Goal: Transaction & Acquisition: Purchase product/service

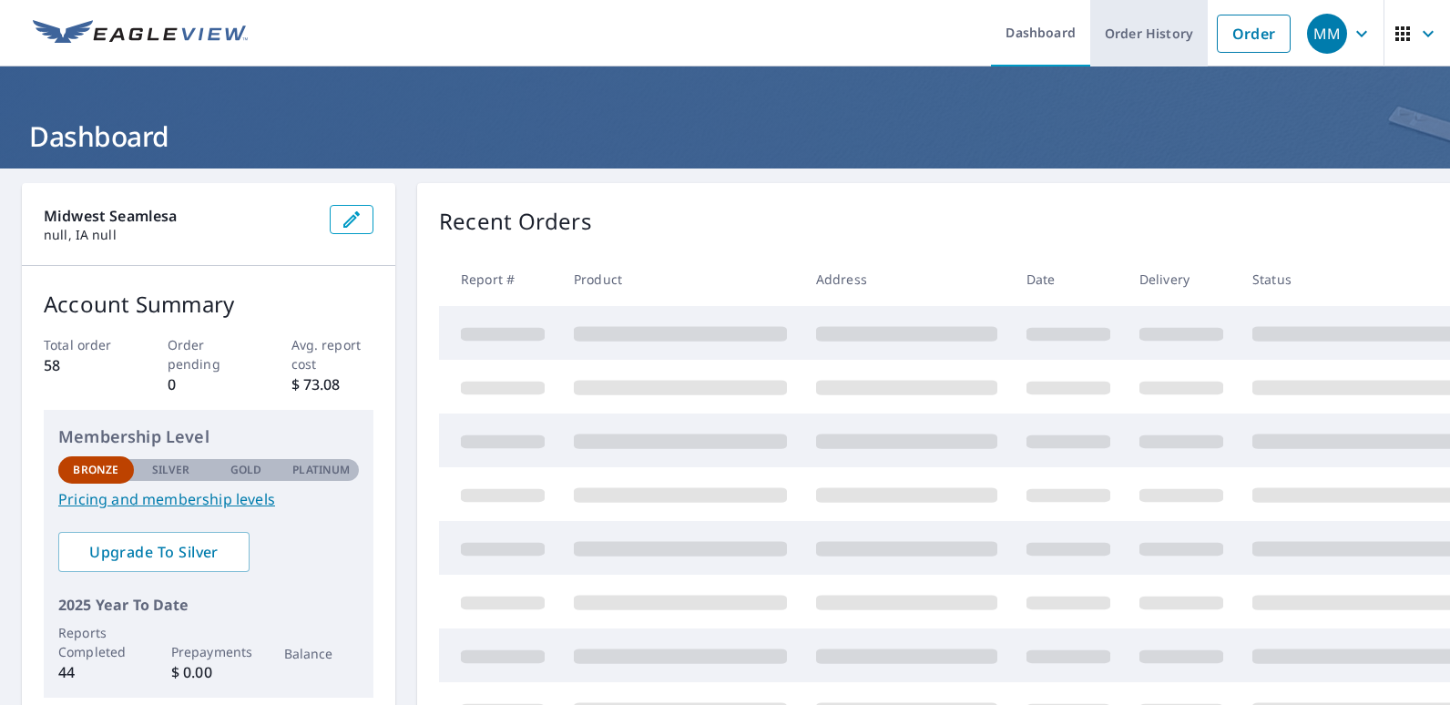
click at [1125, 32] on link "Order History" at bounding box center [1148, 33] width 117 height 66
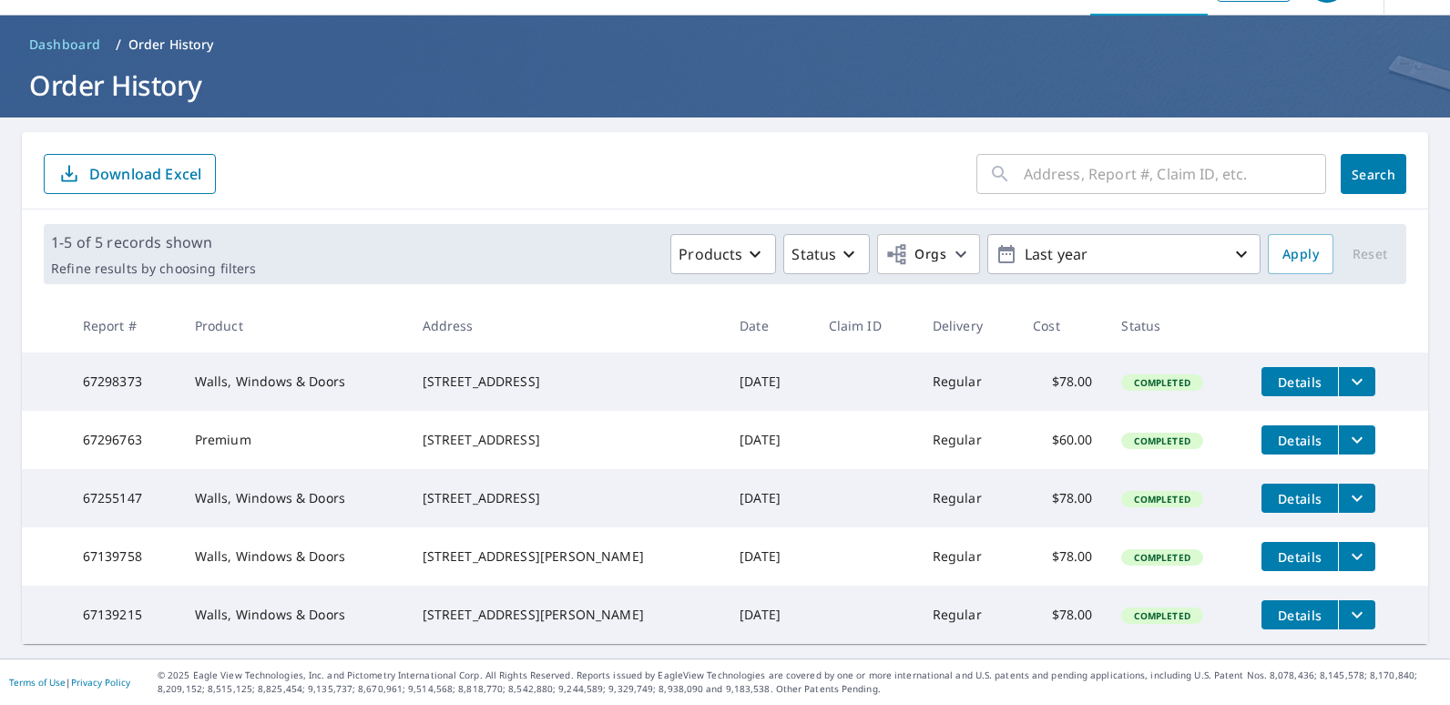
scroll to position [87, 0]
click at [1295, 432] on span "Details" at bounding box center [1299, 440] width 55 height 17
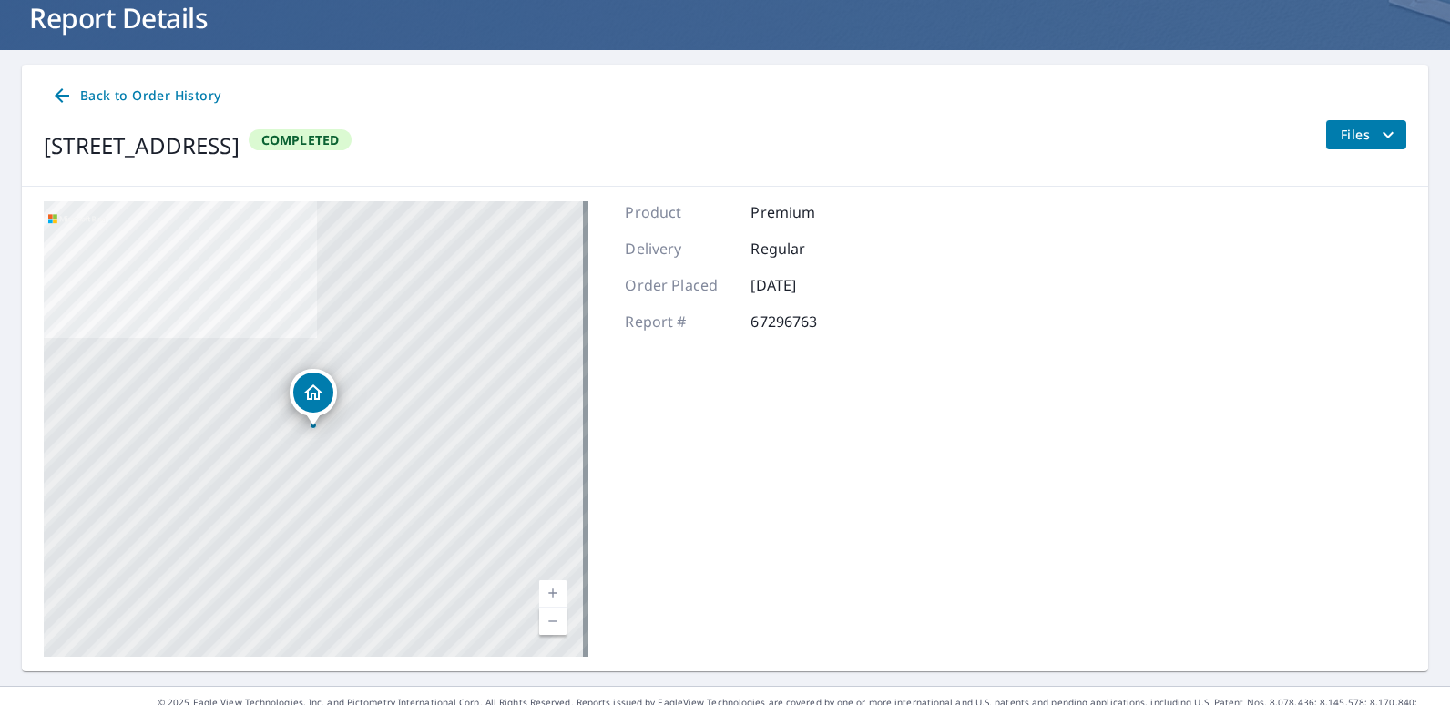
scroll to position [146, 0]
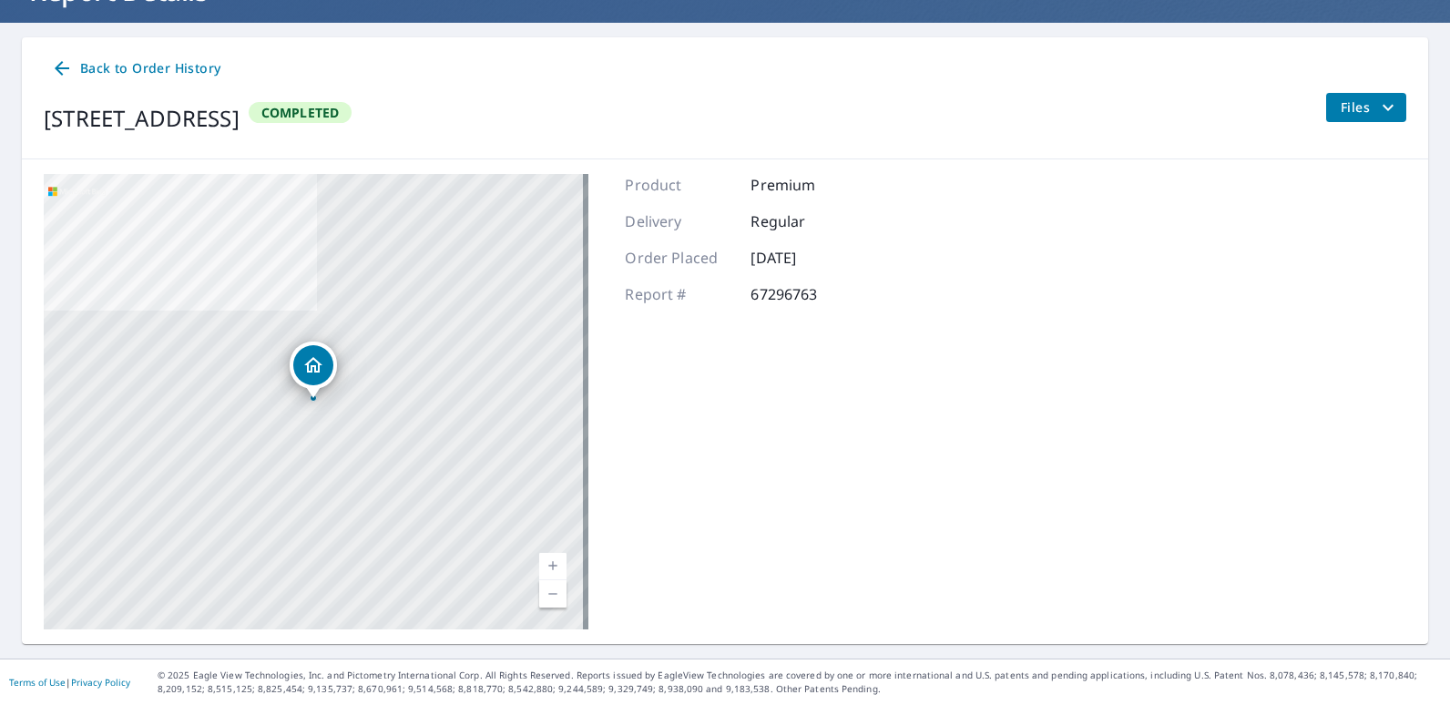
click at [62, 70] on icon at bounding box center [62, 68] width 22 height 22
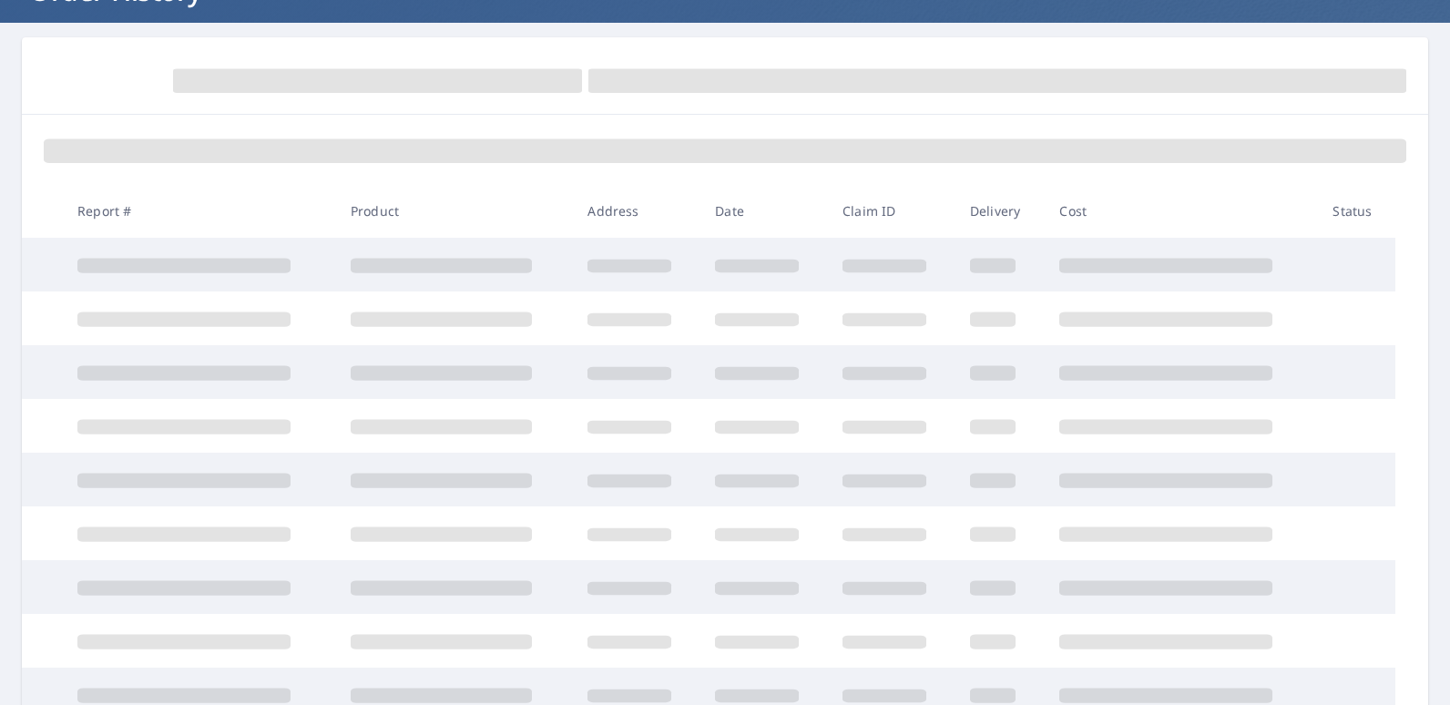
scroll to position [146, 0]
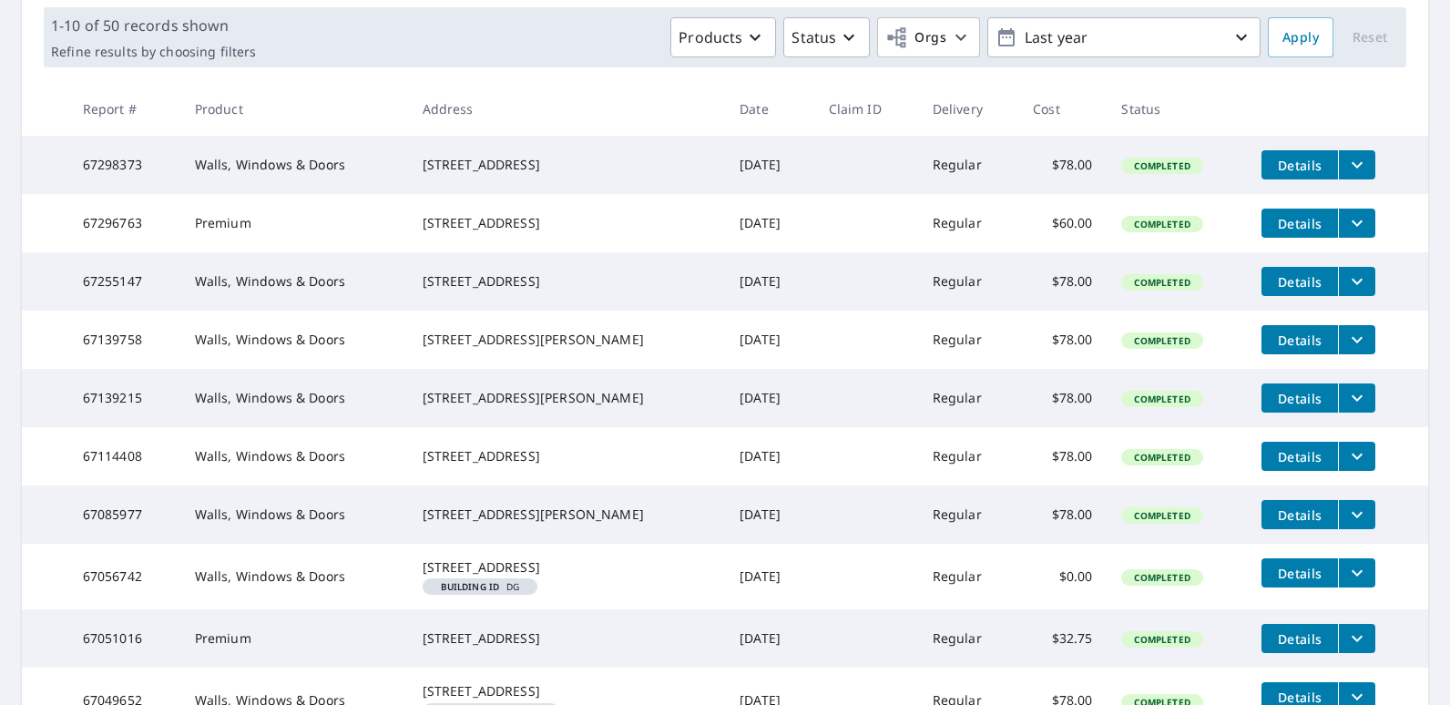
scroll to position [237, 0]
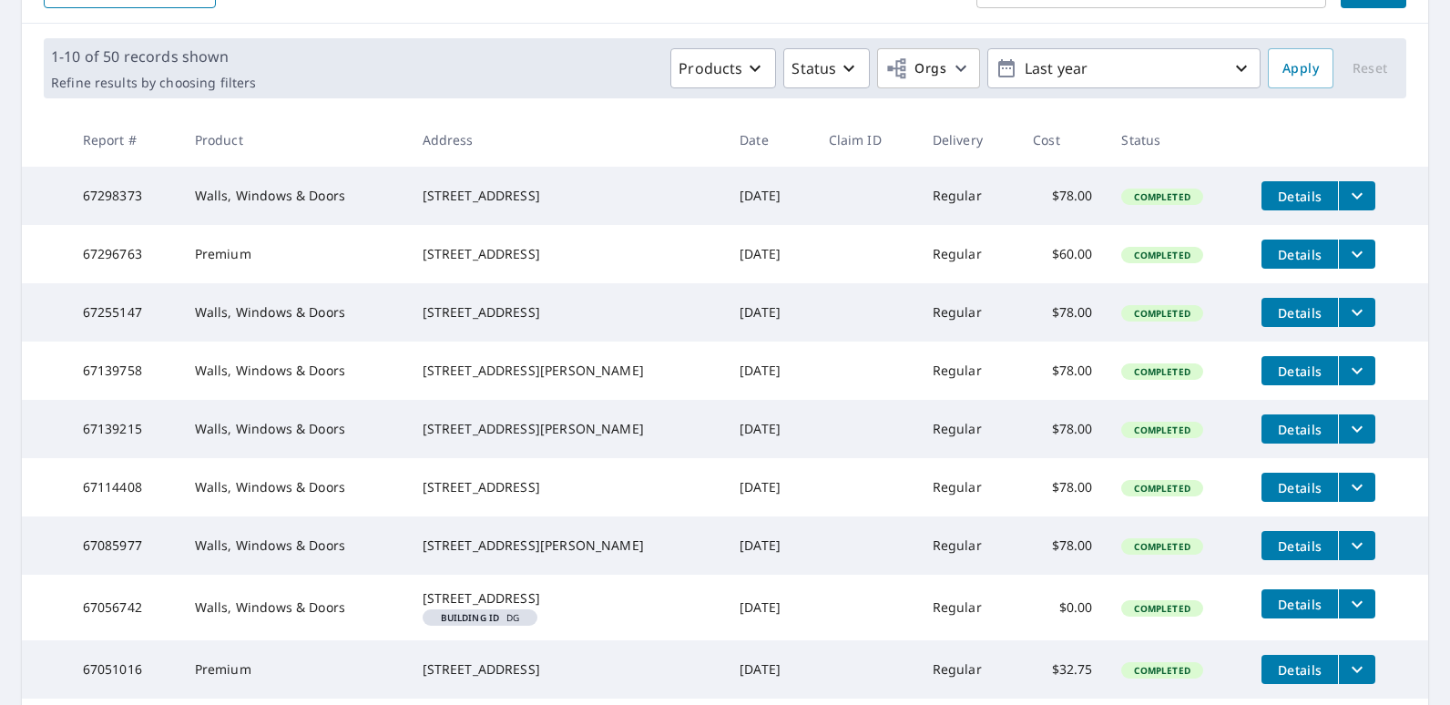
click at [1346, 265] on icon "filesDropdownBtn-67296763" at bounding box center [1357, 254] width 22 height 22
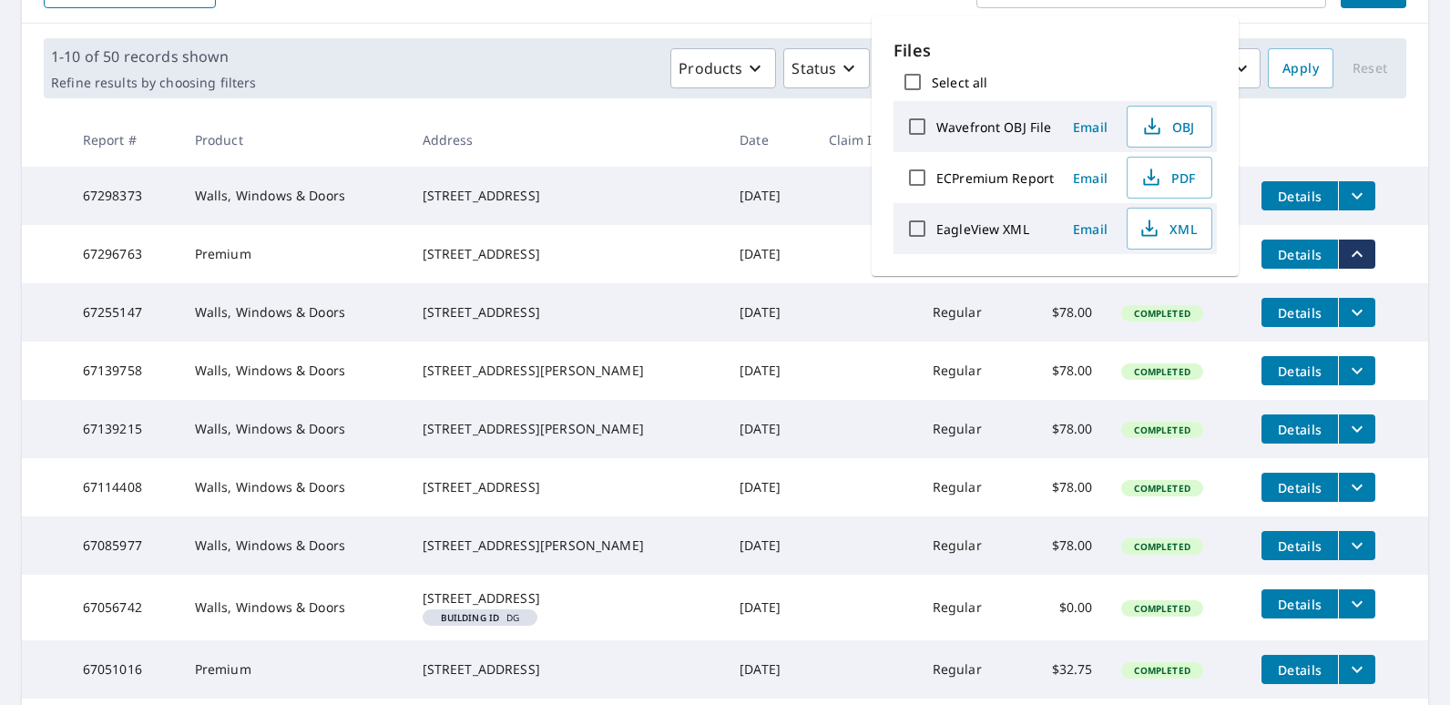
click at [959, 230] on label "EagleView XML" at bounding box center [982, 228] width 93 height 17
click at [936, 230] on input "EagleView XML" at bounding box center [917, 228] width 38 height 38
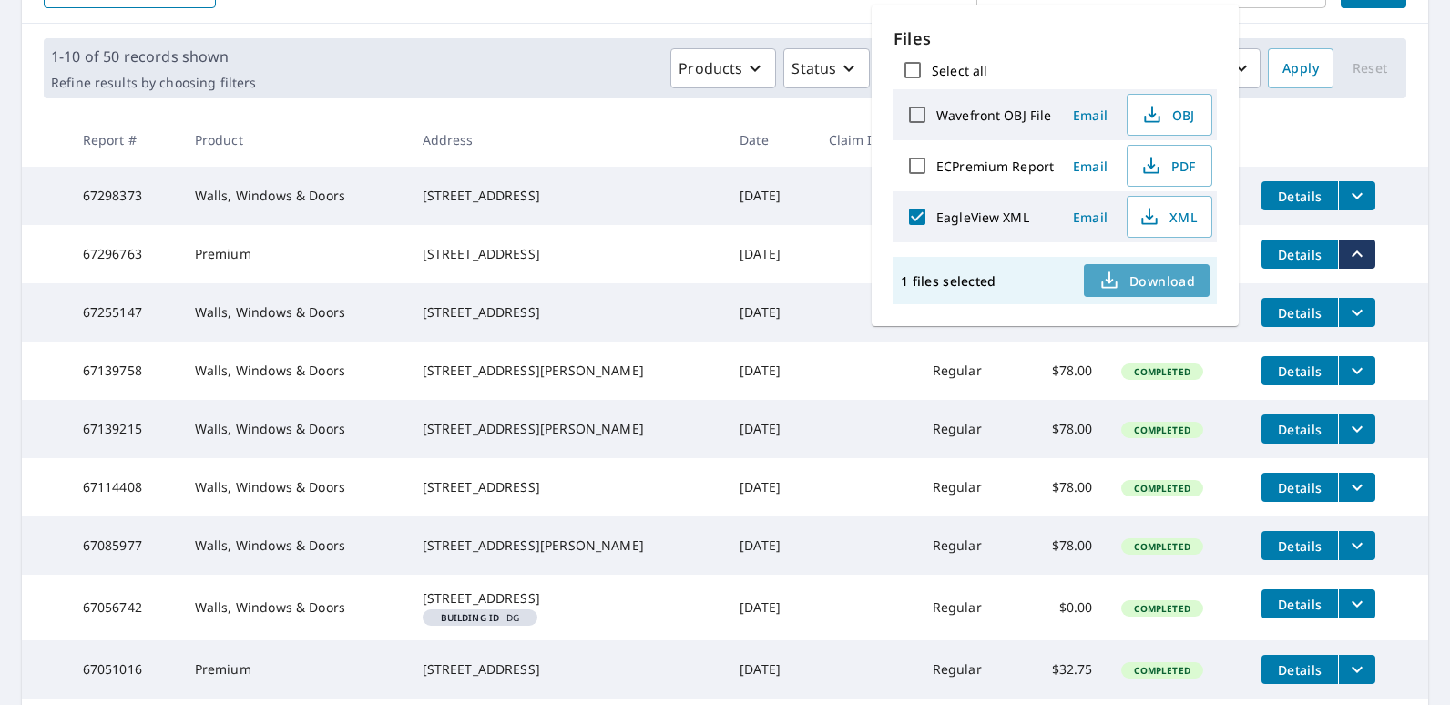
click at [1151, 273] on span "Download" at bounding box center [1146, 281] width 97 height 22
click at [987, 308] on div "Files Select all Wavefront OBJ File Email OBJ ECPremium Report Email PDF EagleV…" at bounding box center [1055, 166] width 367 height 322
click at [913, 216] on input "EagleView XML" at bounding box center [917, 217] width 38 height 38
checkbox input "false"
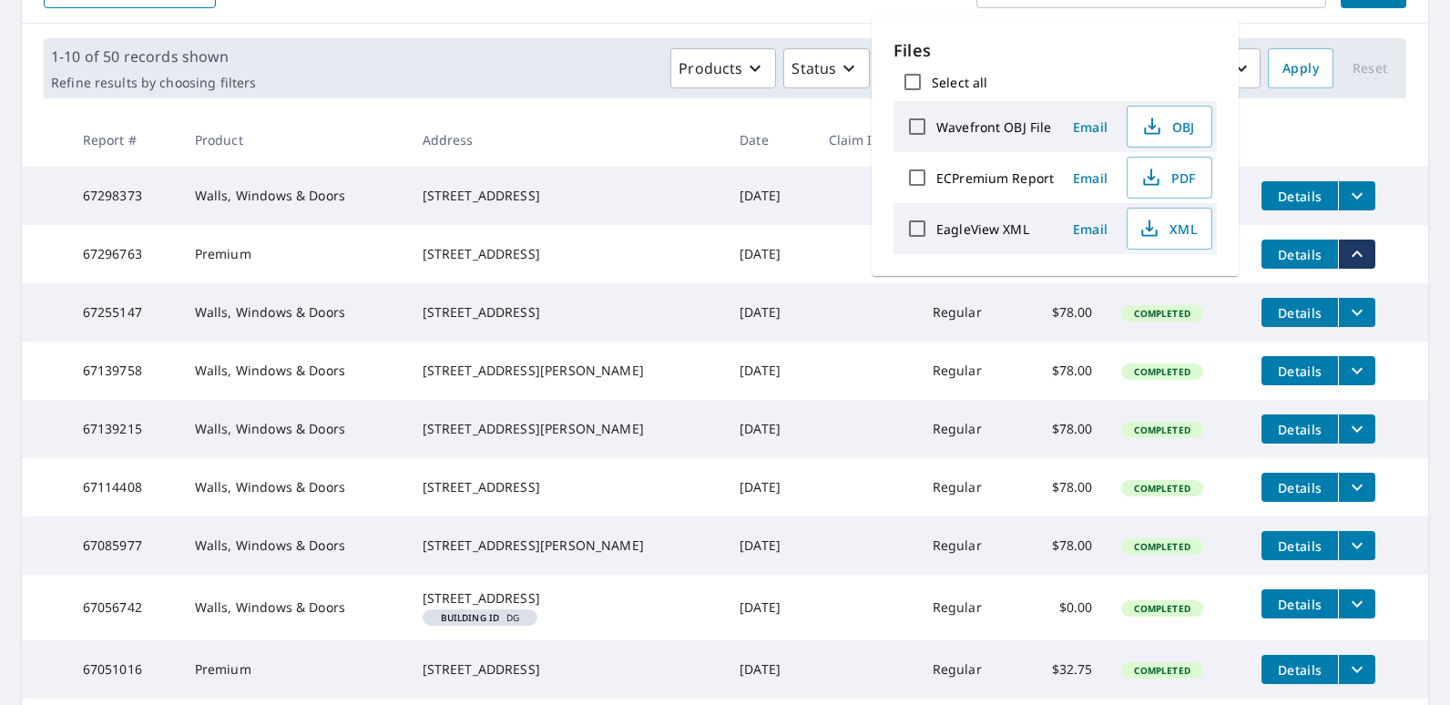
click at [916, 180] on input "ECPremium Report" at bounding box center [917, 177] width 38 height 38
checkbox input "true"
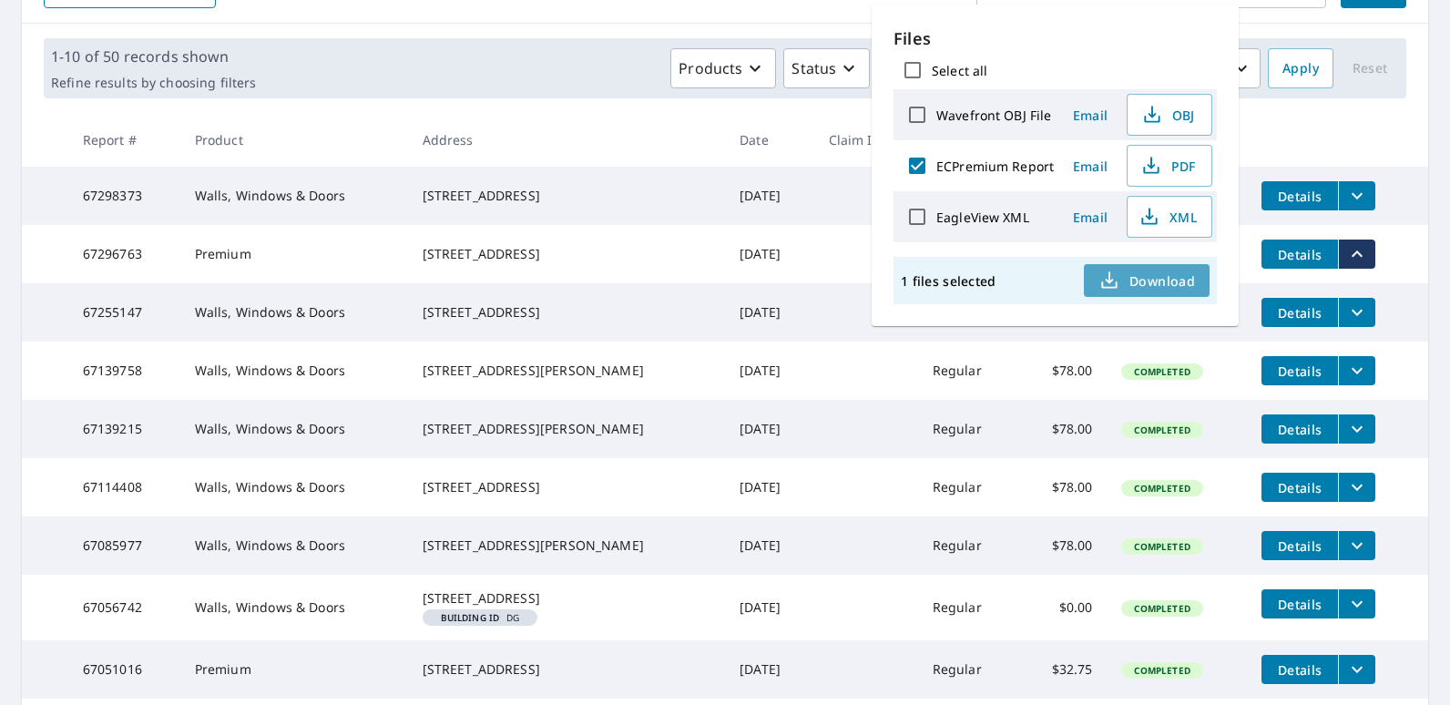
click at [1136, 283] on span "Download" at bounding box center [1146, 281] width 97 height 22
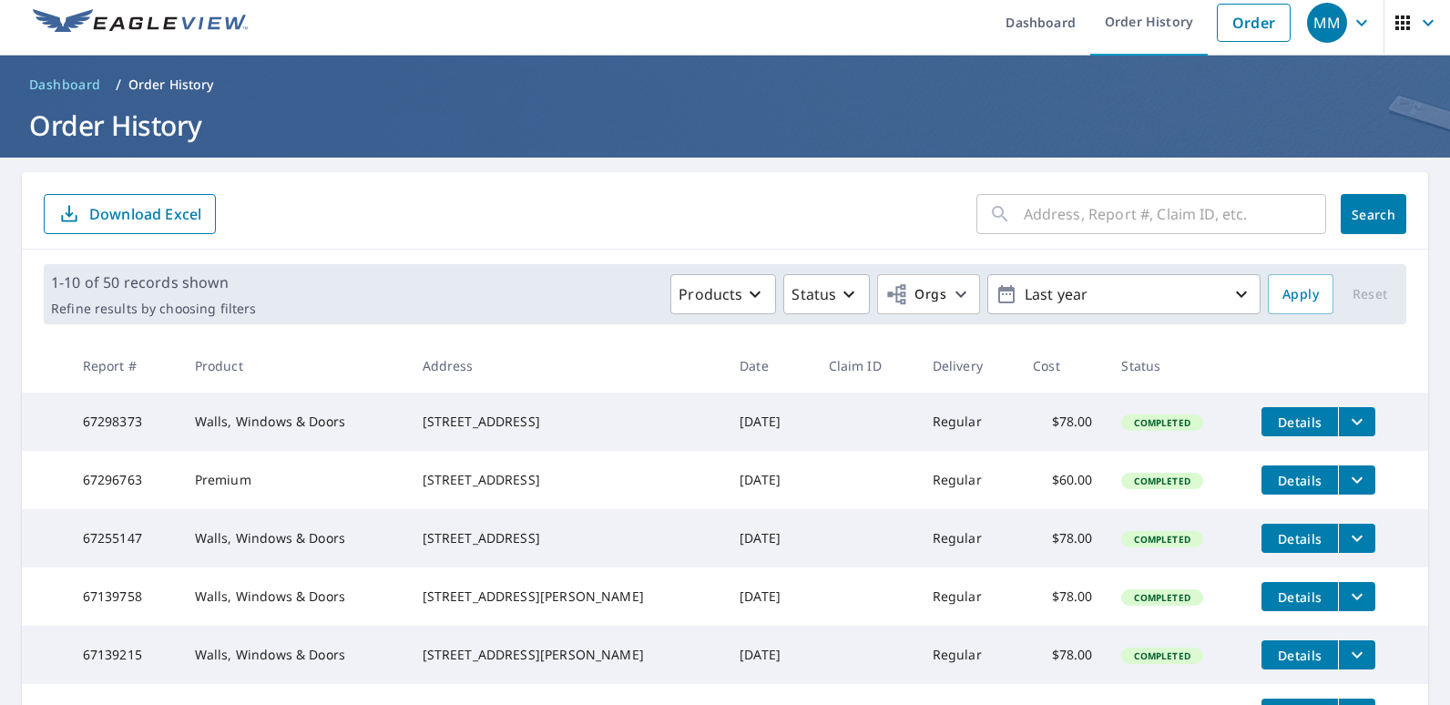
scroll to position [0, 0]
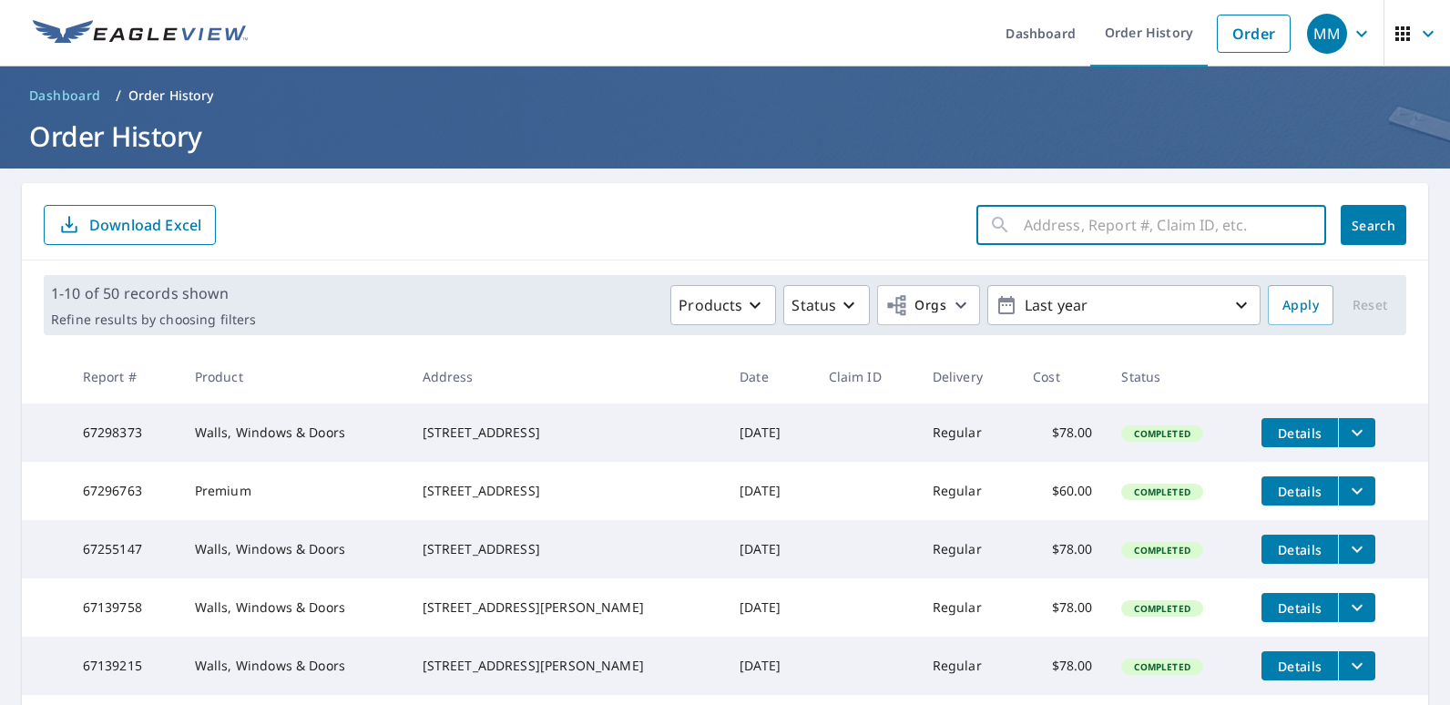
click at [1152, 210] on input "text" at bounding box center [1175, 224] width 302 height 51
type input "1"
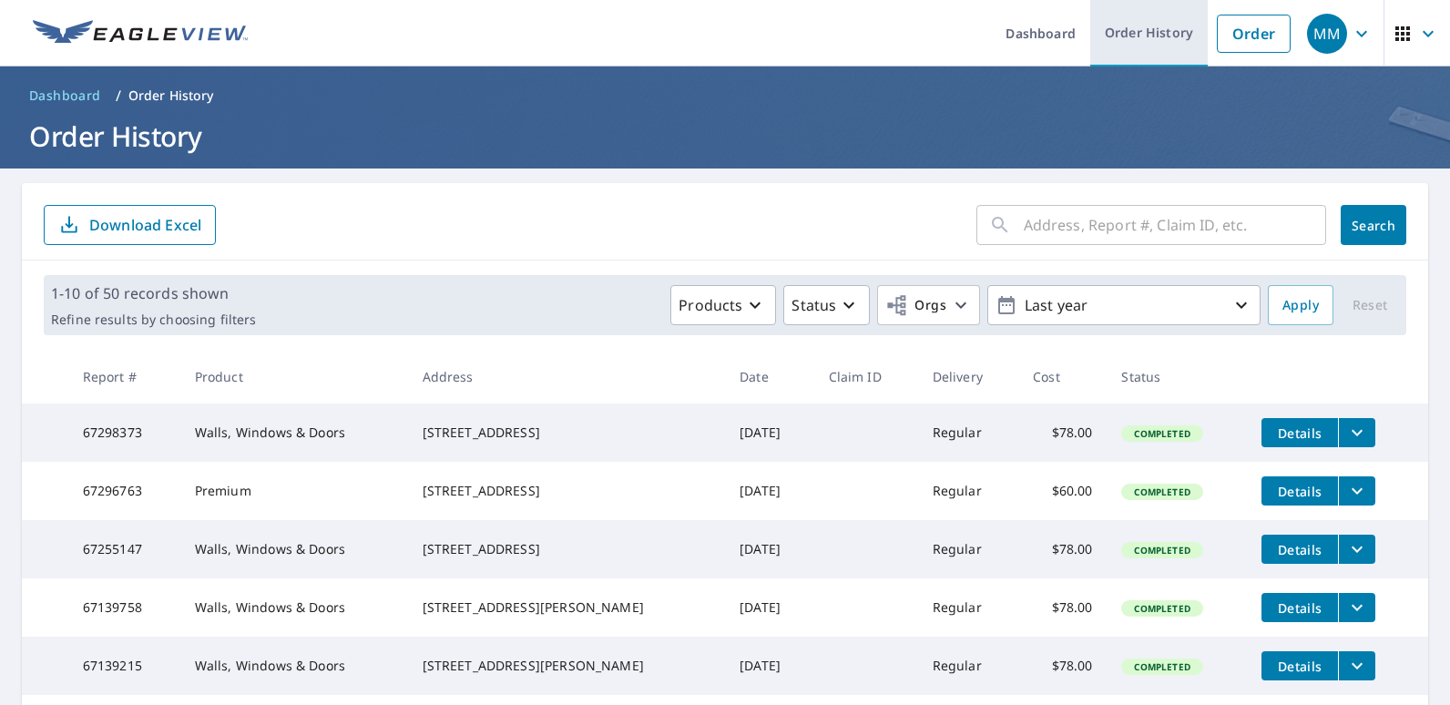
click at [1152, 39] on link "Order History" at bounding box center [1148, 33] width 117 height 66
click at [1271, 42] on link "Order" at bounding box center [1254, 34] width 74 height 38
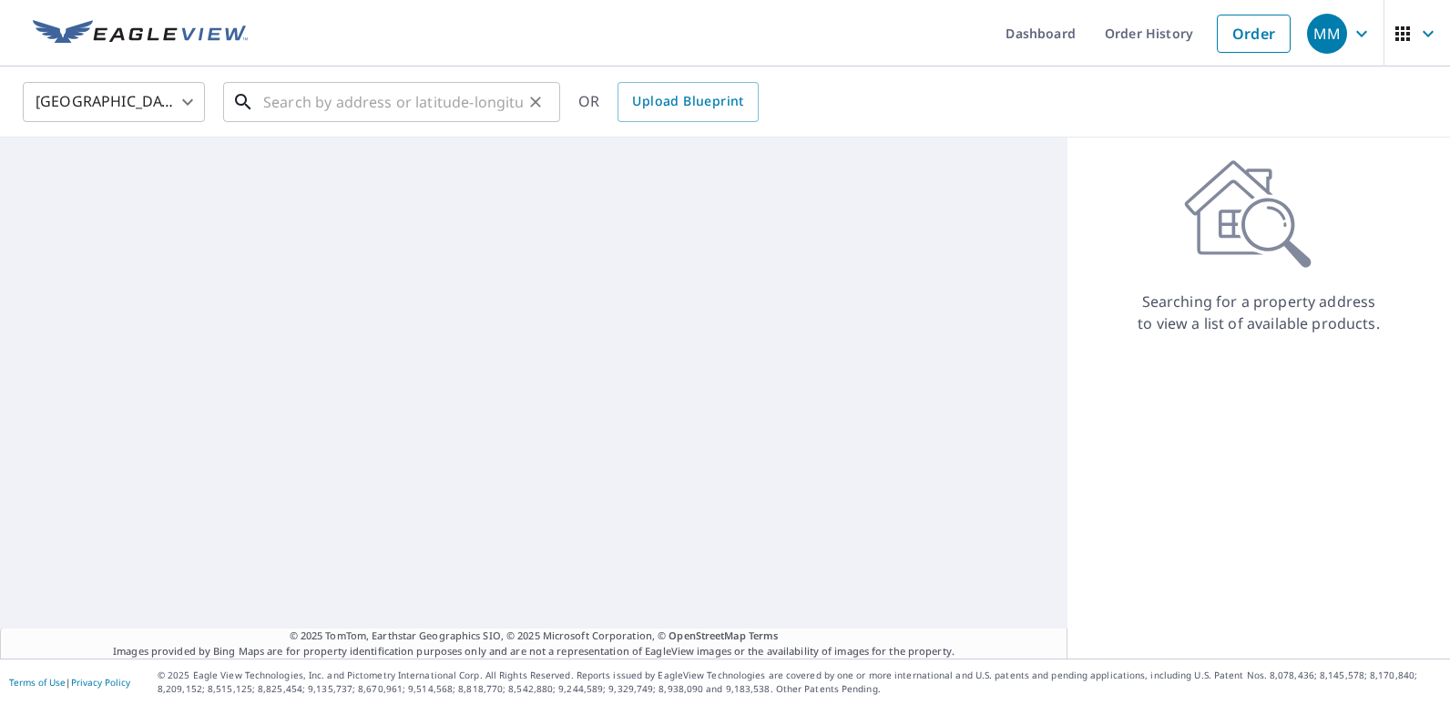
click at [424, 117] on input "text" at bounding box center [393, 102] width 260 height 51
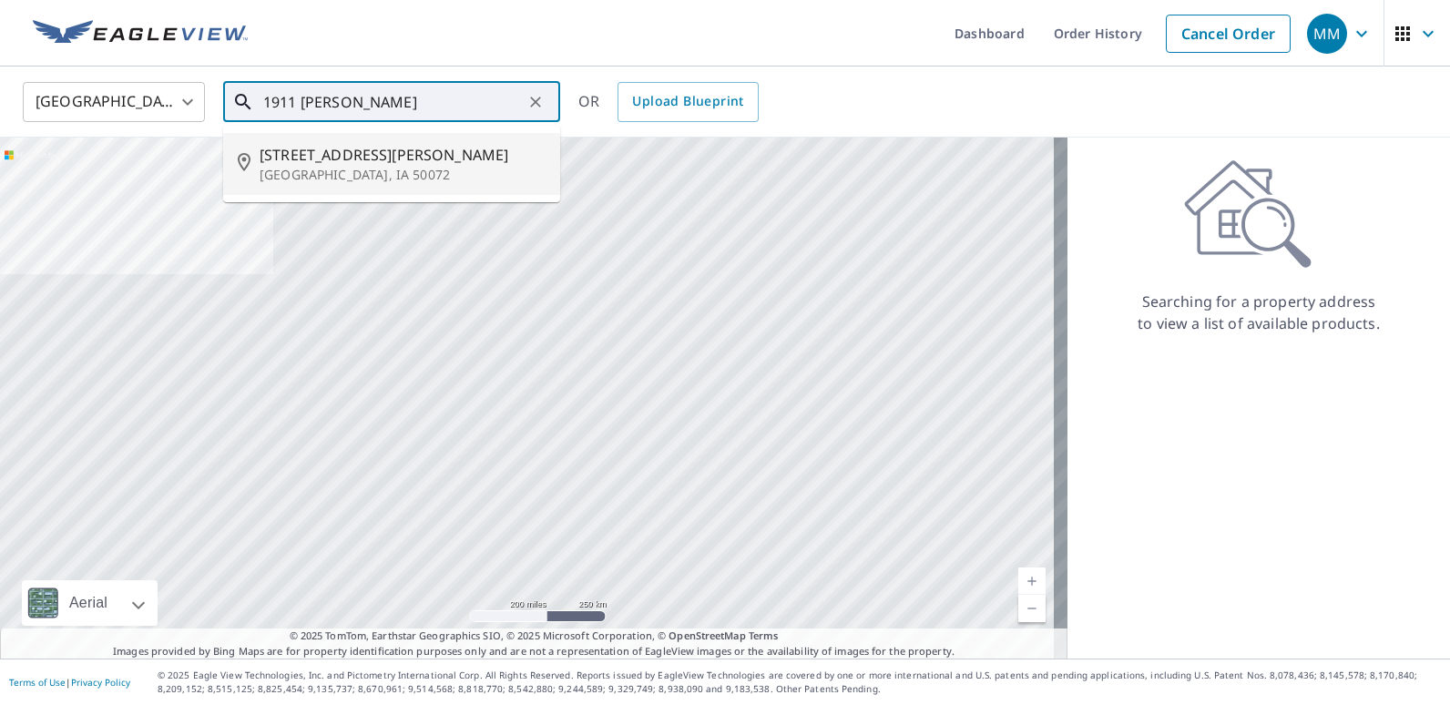
click at [384, 163] on span "[STREET_ADDRESS][PERSON_NAME]" at bounding box center [403, 155] width 286 height 22
type input "[STREET_ADDRESS][PERSON_NAME]"
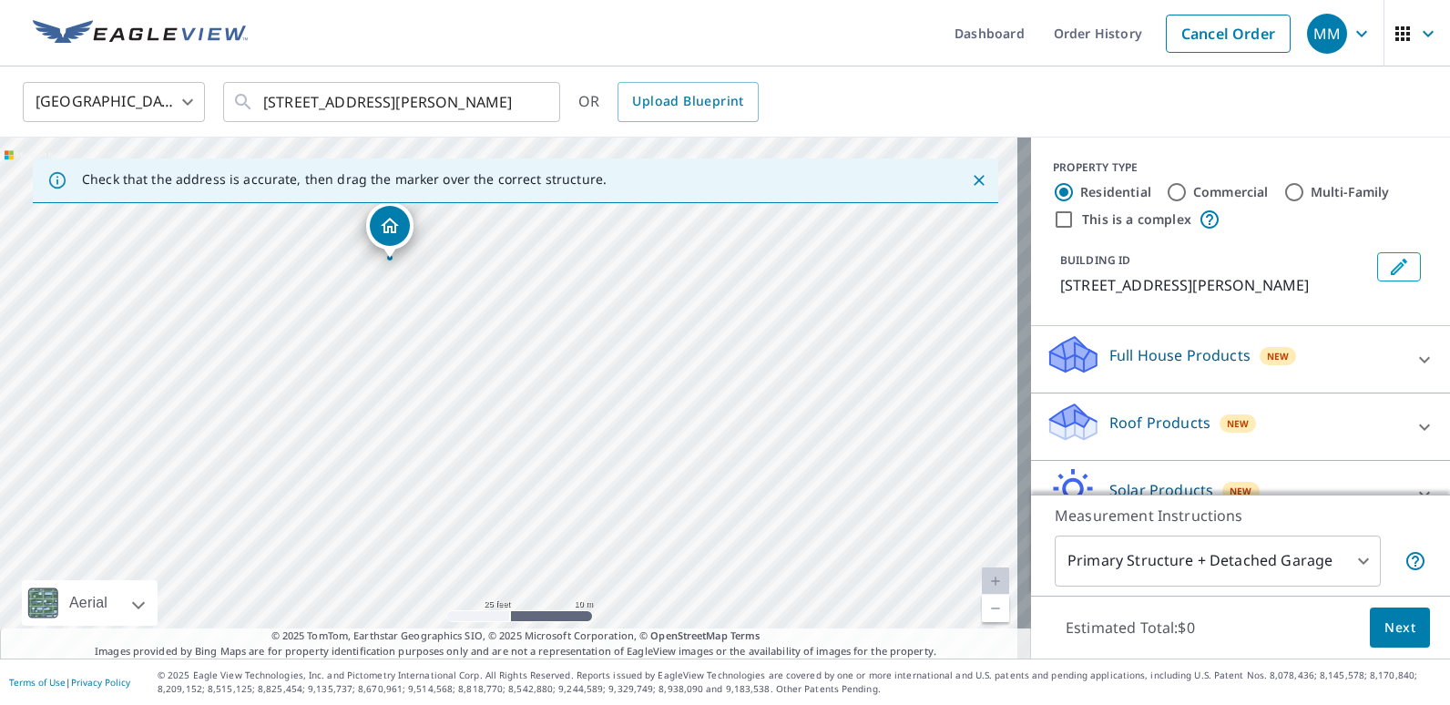
drag, startPoint x: 397, startPoint y: 299, endPoint x: 434, endPoint y: 436, distance: 142.5
click at [434, 436] on div "[STREET_ADDRESS][PERSON_NAME]" at bounding box center [515, 398] width 1031 height 521
click at [1312, 362] on div "Full House Products New" at bounding box center [1224, 359] width 357 height 52
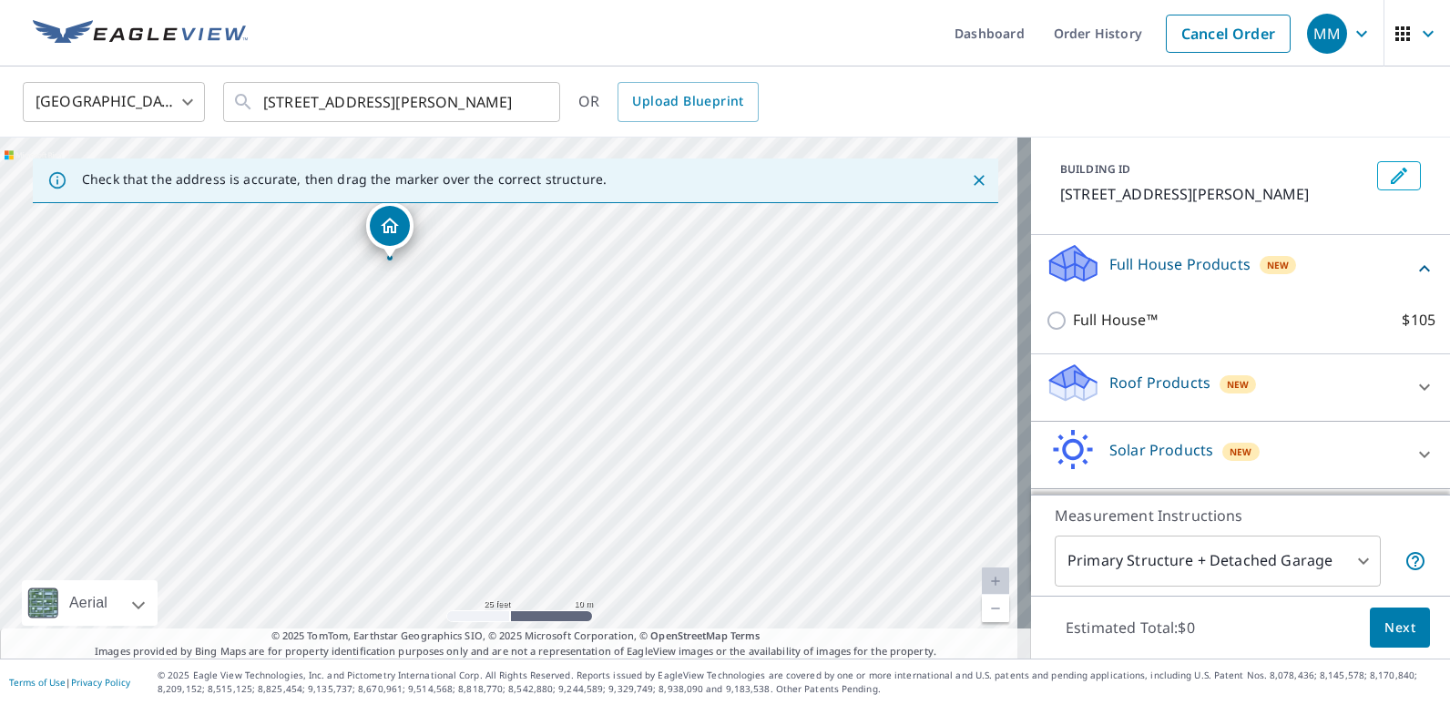
click at [1303, 396] on div "Roof Products New" at bounding box center [1224, 388] width 357 height 52
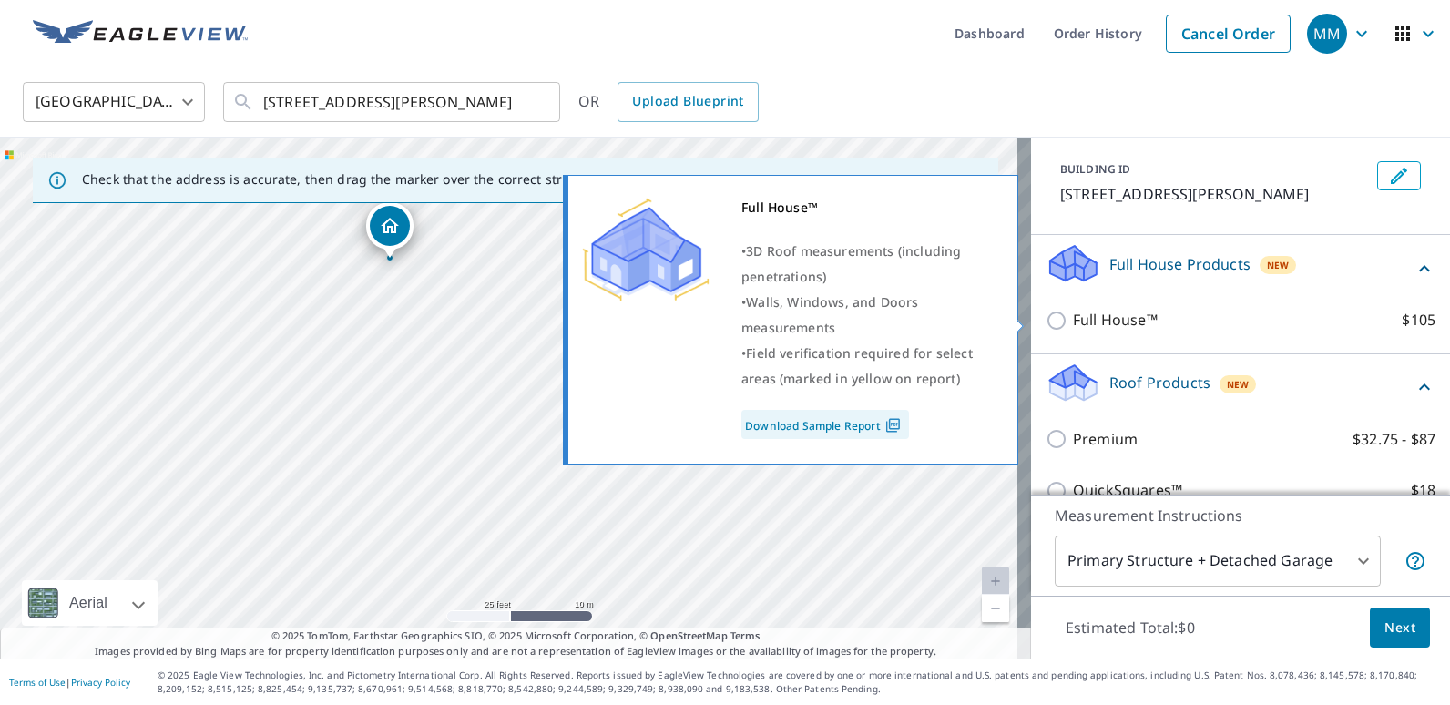
click at [1086, 319] on p "Full House™" at bounding box center [1115, 320] width 85 height 23
click at [1073, 319] on input "Full House™ $105" at bounding box center [1059, 321] width 27 height 22
checkbox input "true"
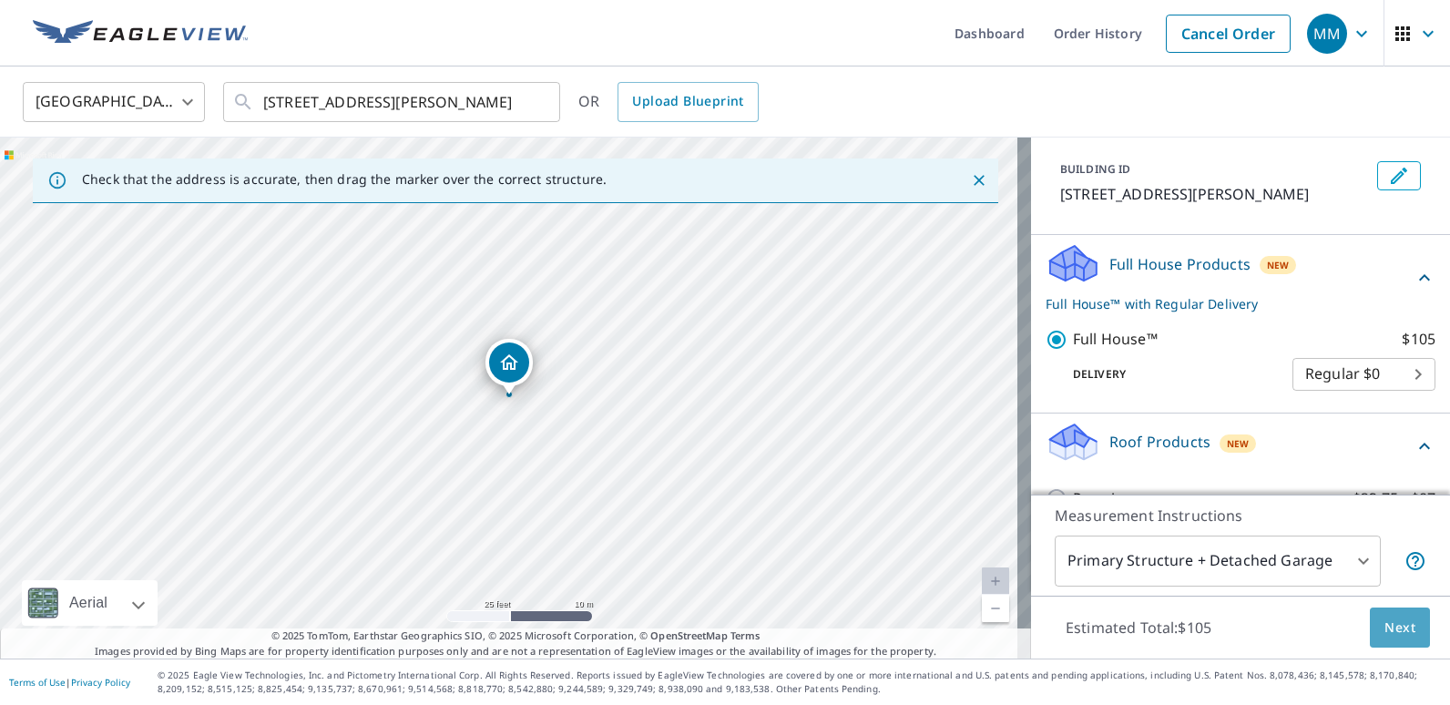
click at [1384, 624] on span "Next" at bounding box center [1399, 628] width 31 height 23
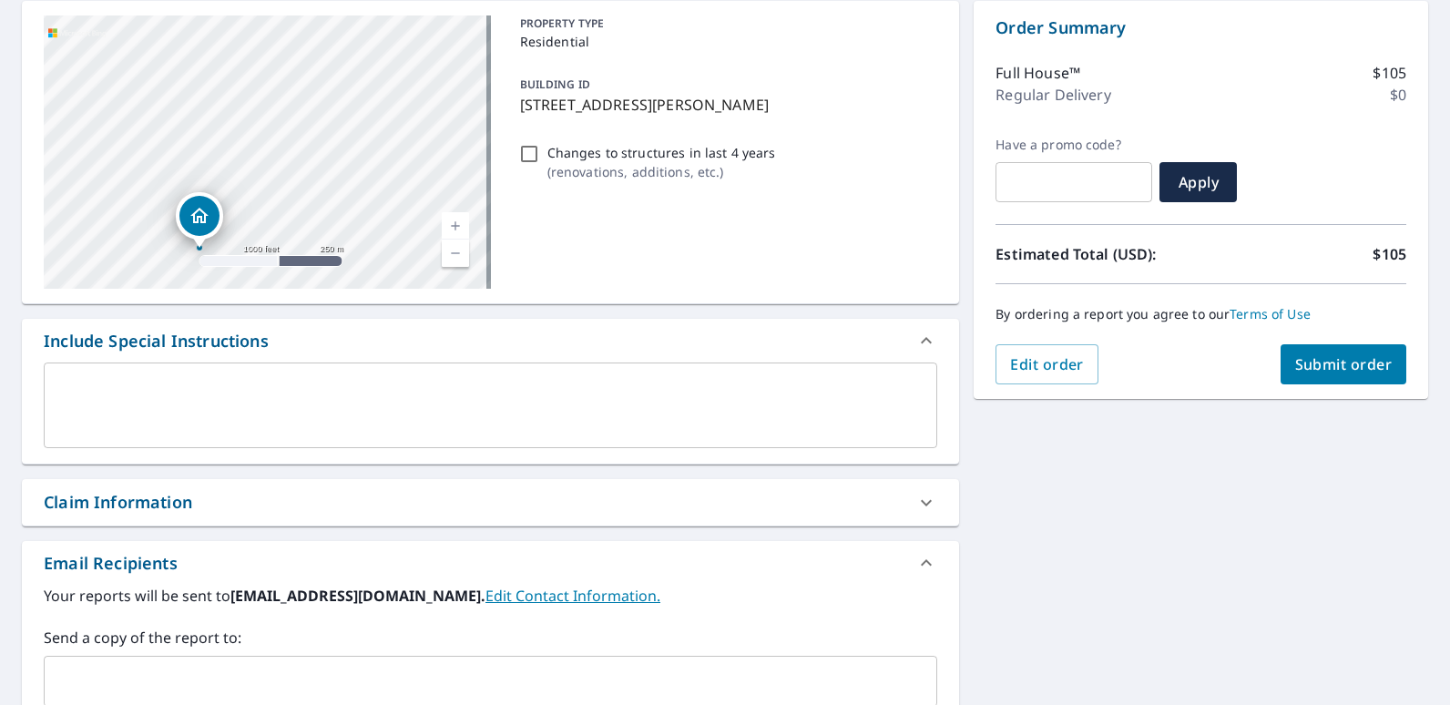
scroll to position [364, 0]
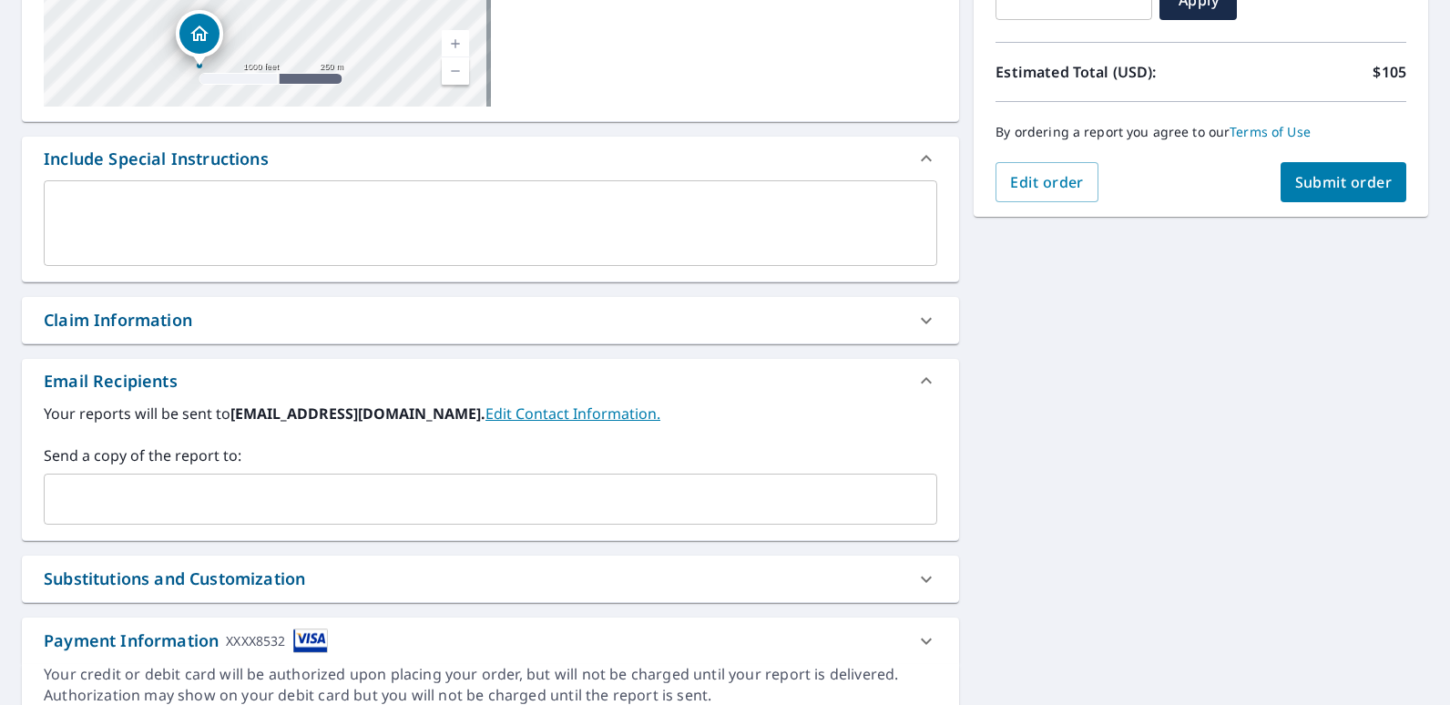
click at [171, 500] on input "text" at bounding box center [477, 499] width 850 height 35
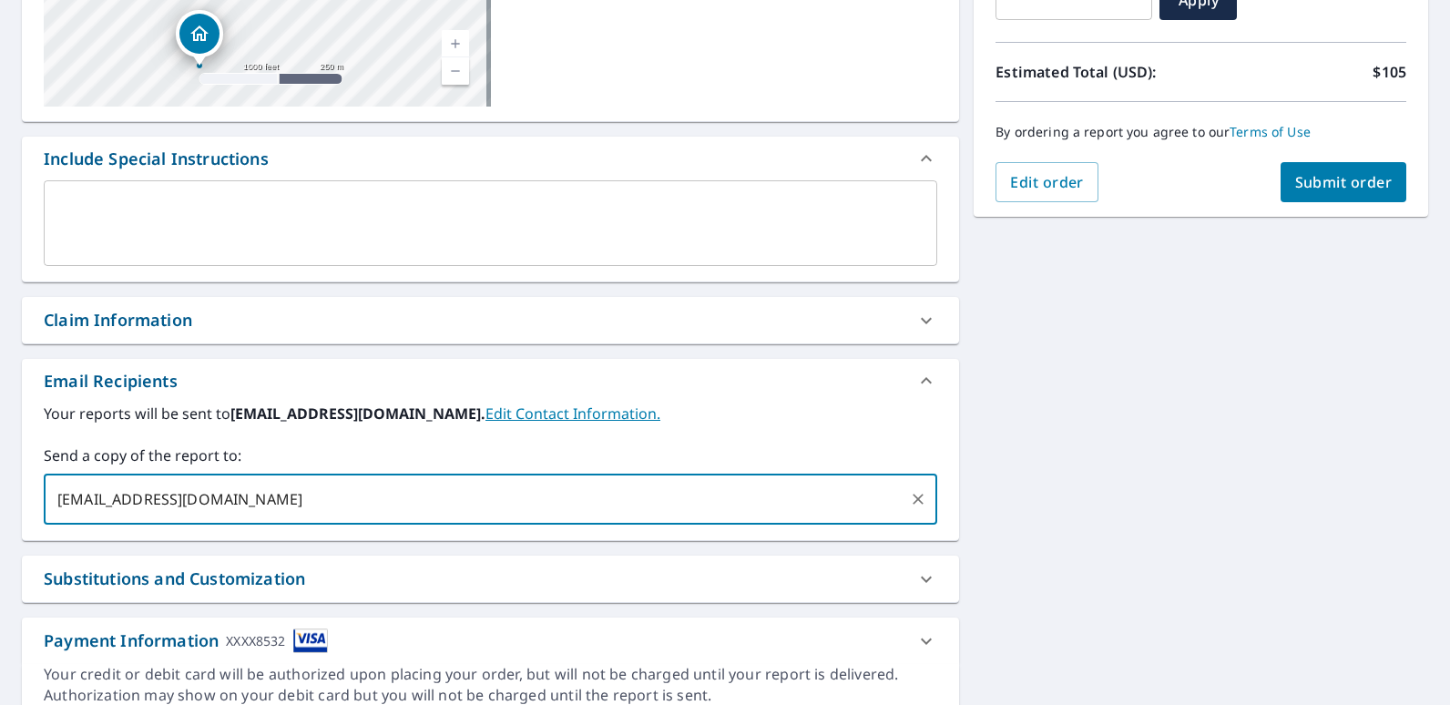
type input "[EMAIL_ADDRESS][DOMAIN_NAME]"
click at [1348, 177] on span "Submit order" at bounding box center [1343, 182] width 97 height 20
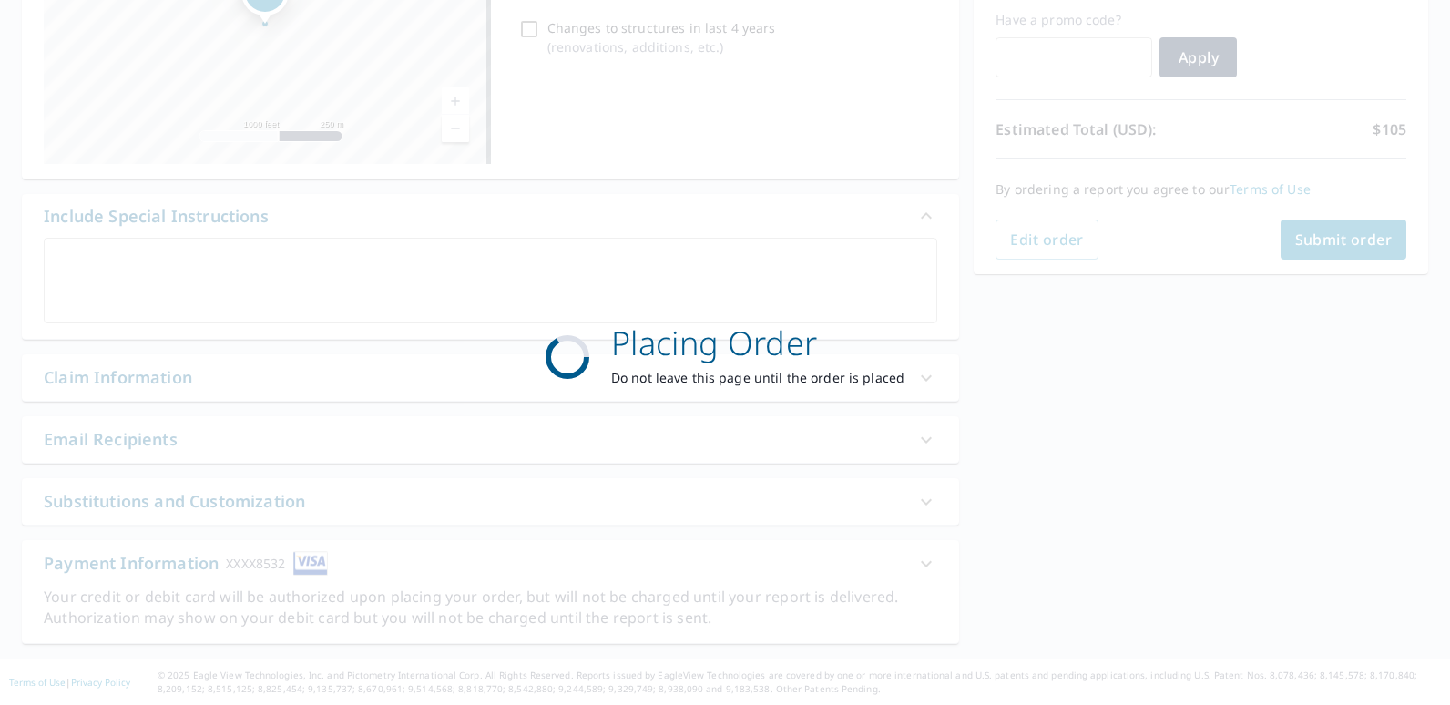
scroll to position [0, 0]
